Goal: Navigation & Orientation: Find specific page/section

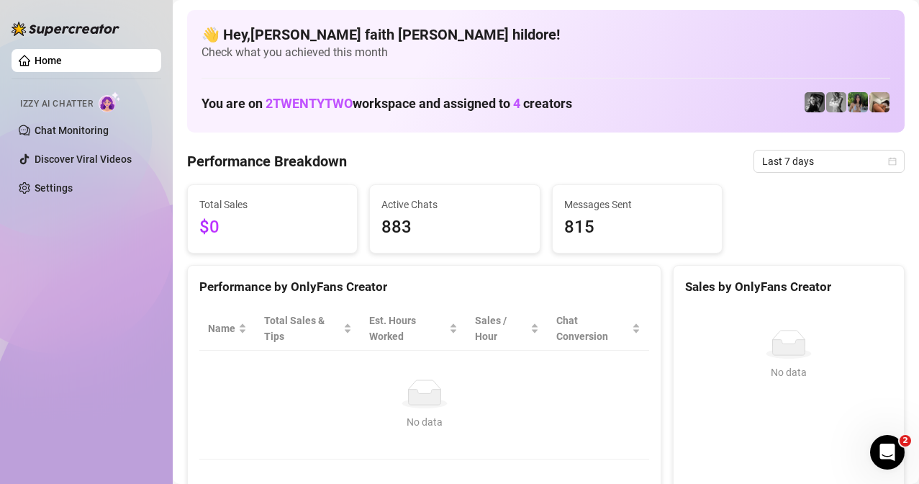
click at [556, 43] on h4 "👋 Hey, Dolly faith lou hildore !" at bounding box center [546, 34] width 689 height 20
